Goal: Check status: Check status

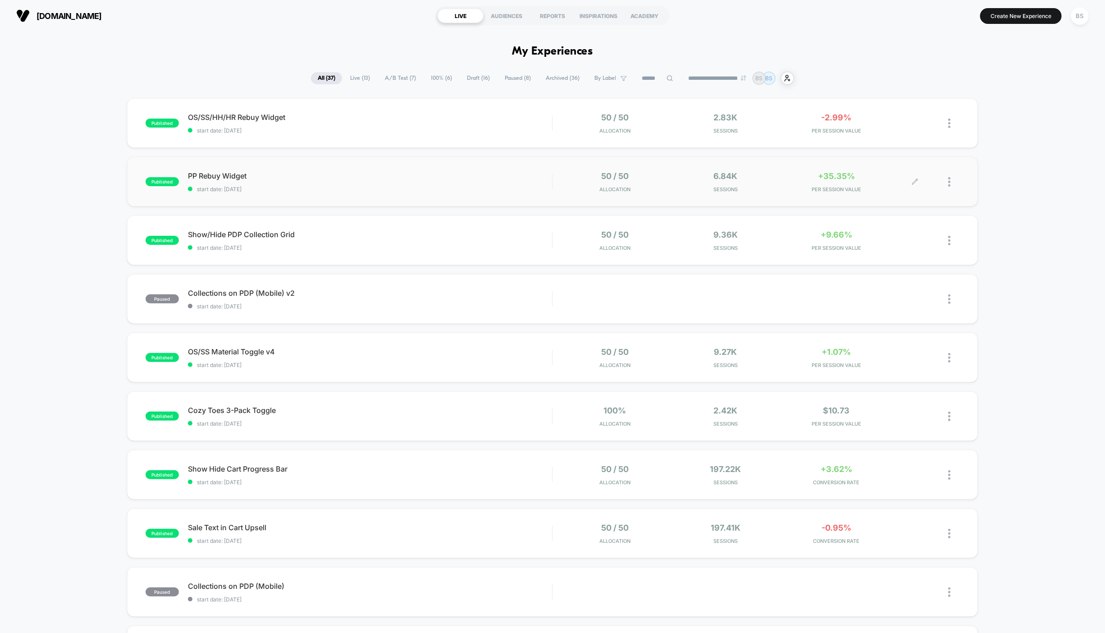
click at [791, 175] on div "+35.35% PER SESSION VALUE" at bounding box center [837, 181] width 106 height 21
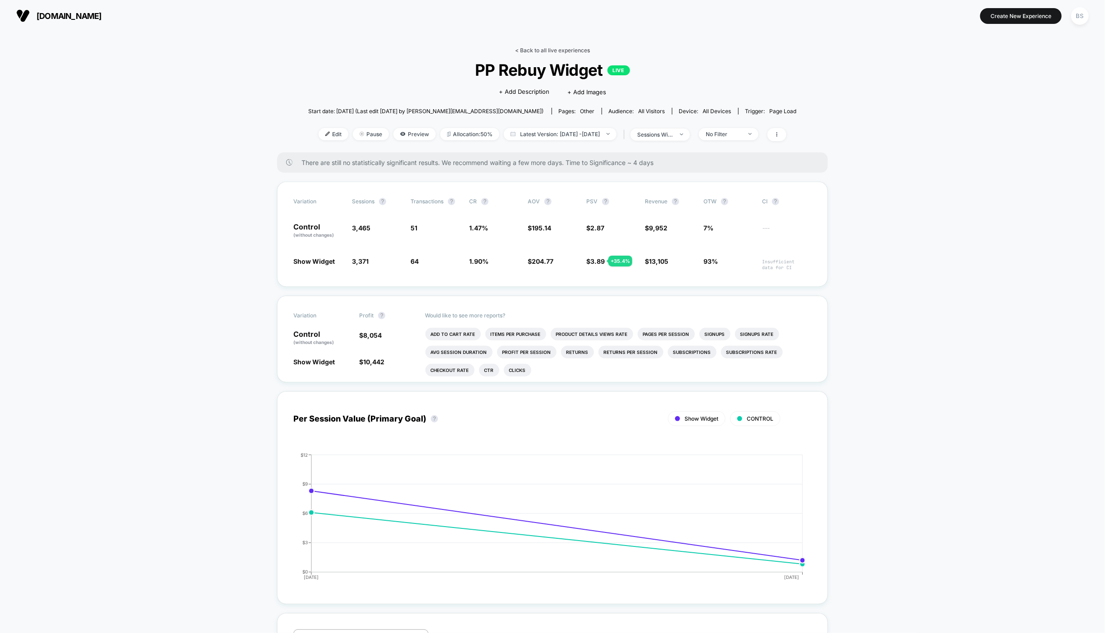
click at [532, 50] on link "< Back to all live experiences" at bounding box center [552, 50] width 75 height 7
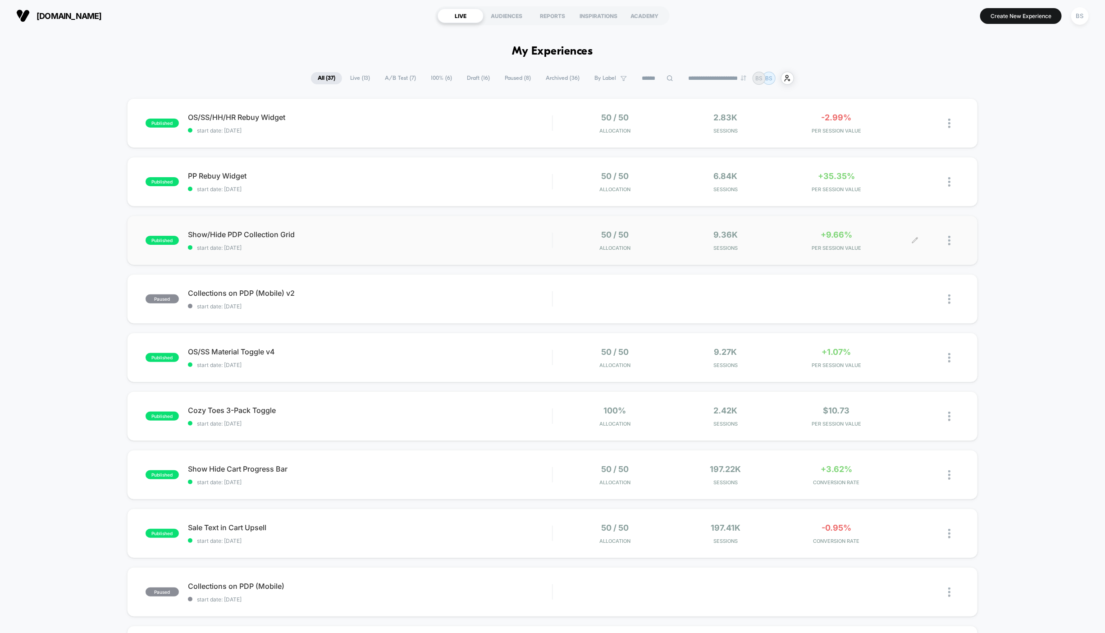
click at [557, 248] on div "50 / 50 Allocation 9.36k Sessions +9.66% PER SESSION VALUE" at bounding box center [756, 240] width 407 height 21
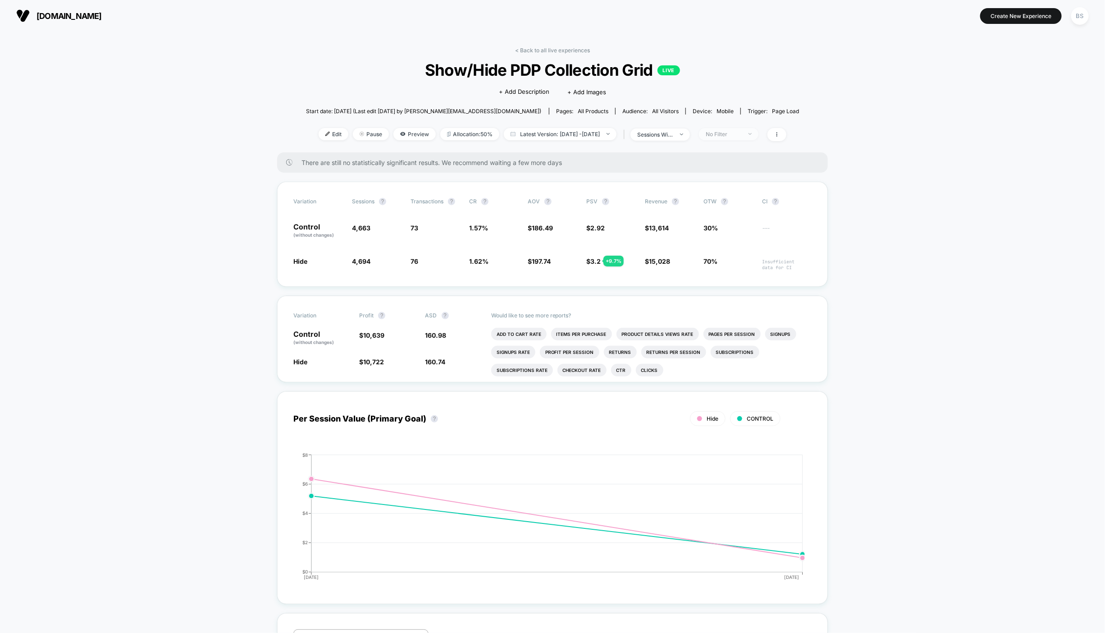
click at [732, 138] on span "No Filter" at bounding box center [729, 134] width 60 height 12
click at [732, 221] on span "New Visitors" at bounding box center [736, 222] width 37 height 8
click at [736, 277] on div "Mobile Visitors ? Desktop Visitors ? Returning Visitors ? New Visitors ? No Fil…" at bounding box center [745, 218] width 110 height 138
click at [736, 264] on button "Save" at bounding box center [745, 264] width 83 height 15
click at [742, 126] on div "< Back to all live experiences Show/Hide PDP Collection Grid LIVE Click to edit…" at bounding box center [553, 99] width 494 height 105
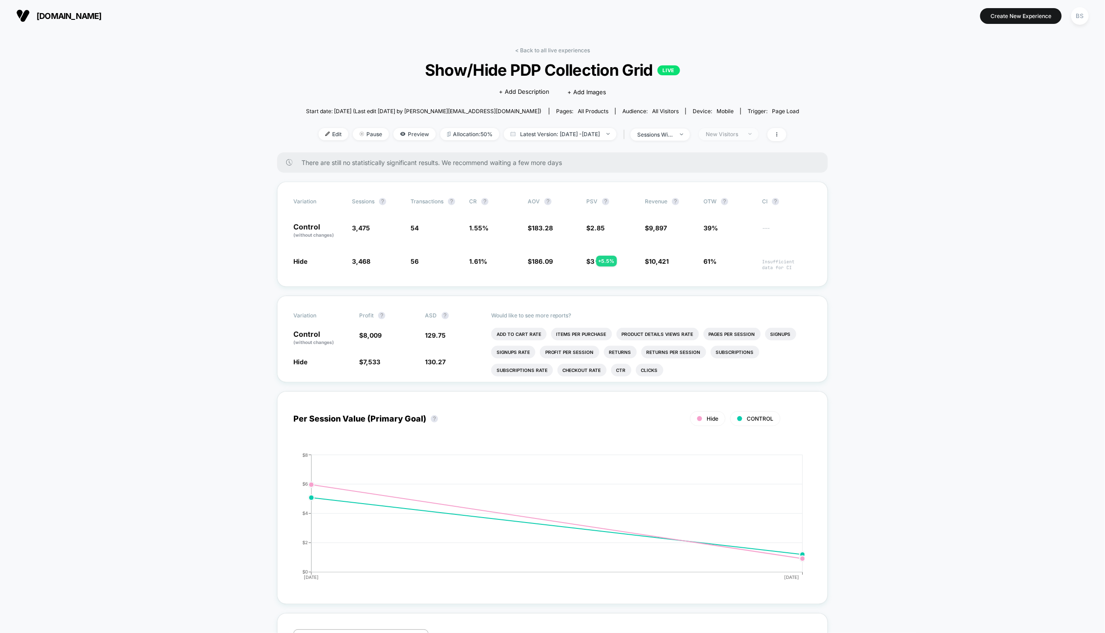
click at [742, 137] on div "New Visitors" at bounding box center [724, 134] width 36 height 7
click at [729, 200] on span "Returning Visitors" at bounding box center [744, 204] width 52 height 8
click at [728, 276] on div "Mobile Visitors ? Desktop Visitors ? Returning Visitors ? New Visitors ? No Fil…" at bounding box center [745, 218] width 110 height 138
click at [728, 264] on button "Save" at bounding box center [745, 264] width 83 height 15
click at [527, 53] on link "< Back to all live experiences" at bounding box center [552, 50] width 75 height 7
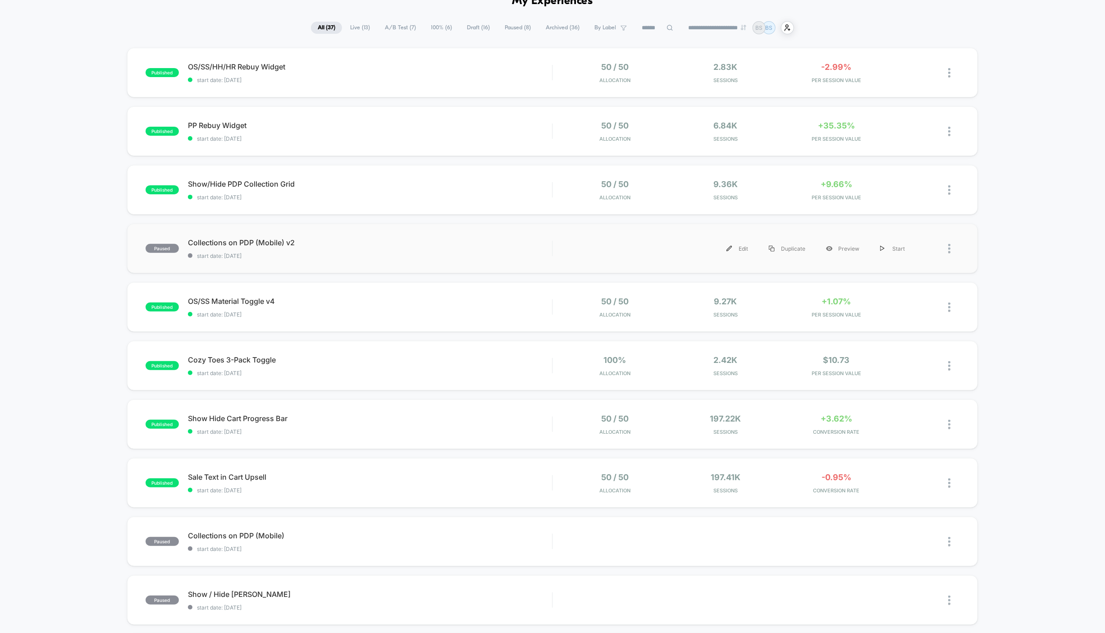
scroll to position [54, 0]
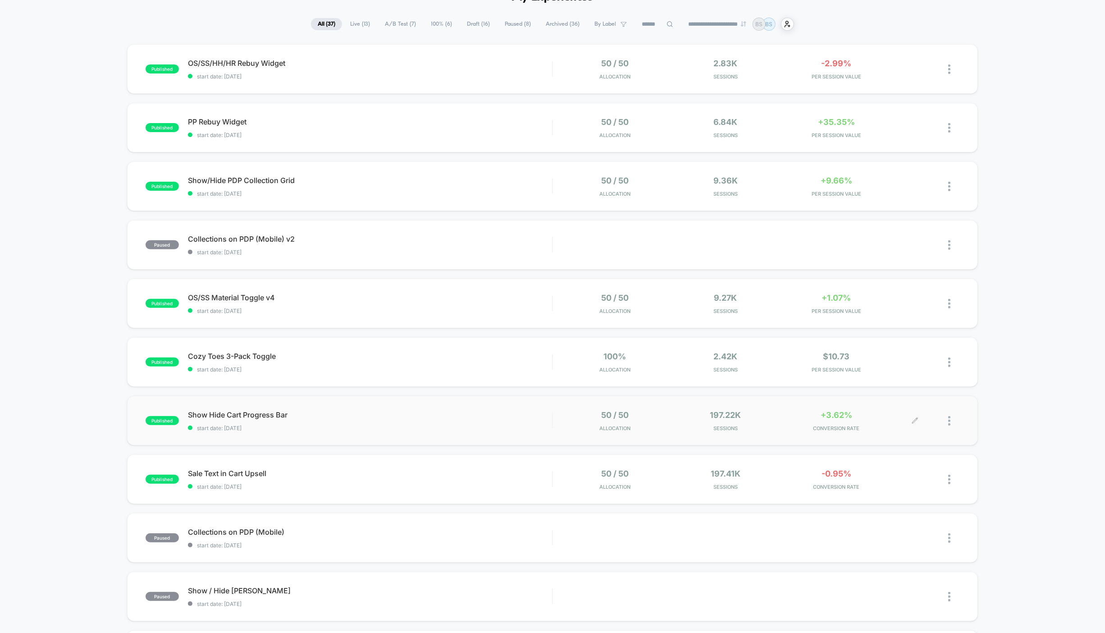
click at [560, 422] on div "50 / 50 Allocation 197.22k Sessions +3.62% CONVERSION RATE" at bounding box center [756, 420] width 407 height 21
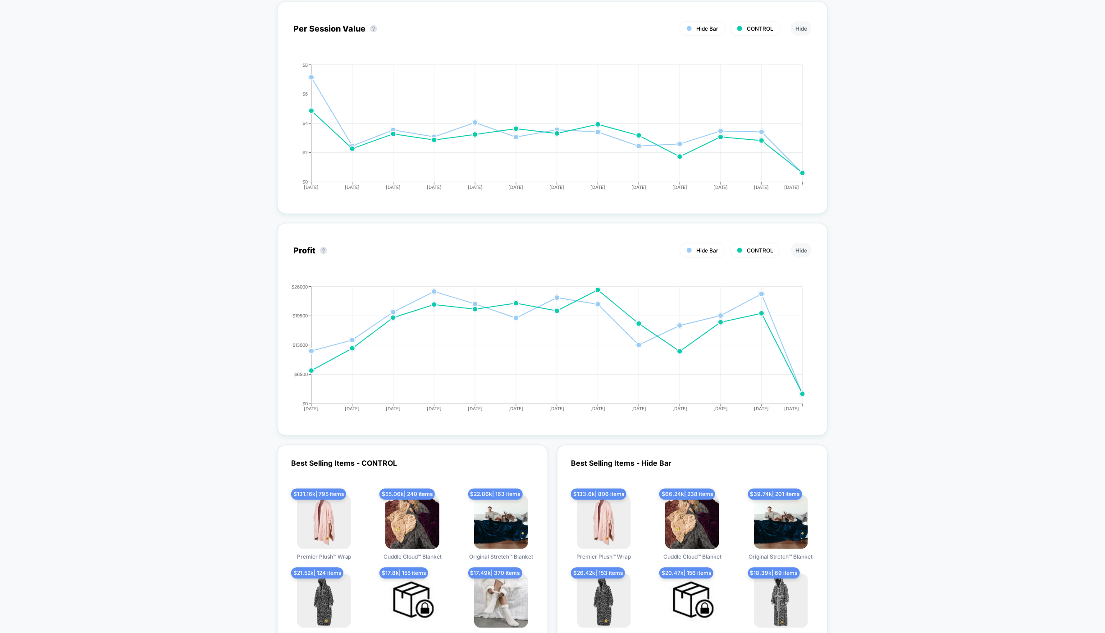
scroll to position [1031, 0]
